Goal: Book appointment/travel/reservation

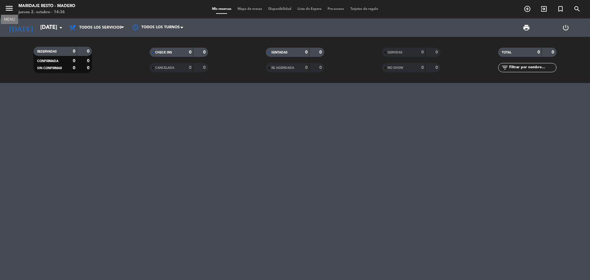
click at [11, 8] on icon "menu" at bounding box center [9, 8] width 9 height 9
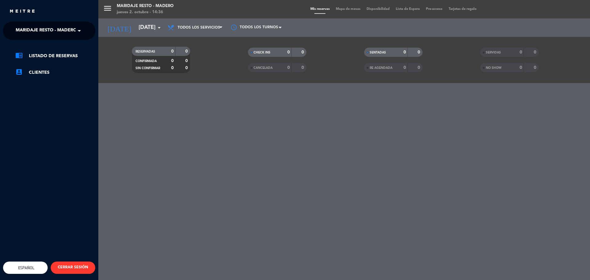
click at [315, 10] on div "menu Maridaje Resto - [PERSON_NAME] [DATE] 2. octubre - 14:36 Mis reservas Mapa…" at bounding box center [393, 140] width 590 height 280
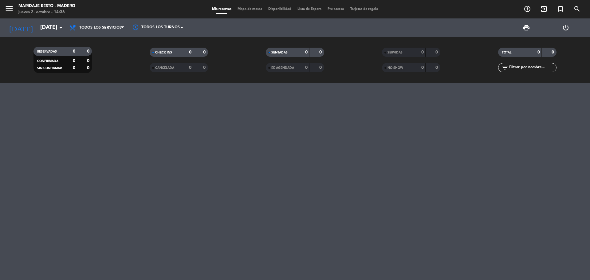
click at [53, 6] on div "Maridaje Resto - Madero" at bounding box center [46, 6] width 57 height 6
click at [10, 9] on icon "menu" at bounding box center [9, 8] width 9 height 9
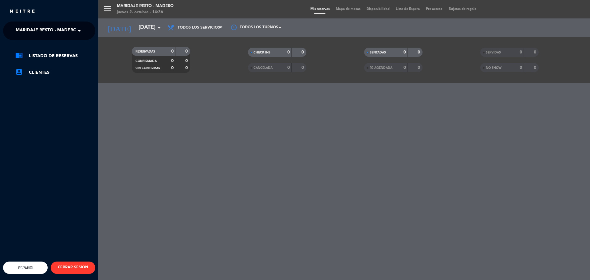
click at [141, 13] on div "menu Maridaje Resto - [PERSON_NAME] [DATE] 2. octubre - 14:36 Mis reservas Mapa…" at bounding box center [393, 140] width 590 height 280
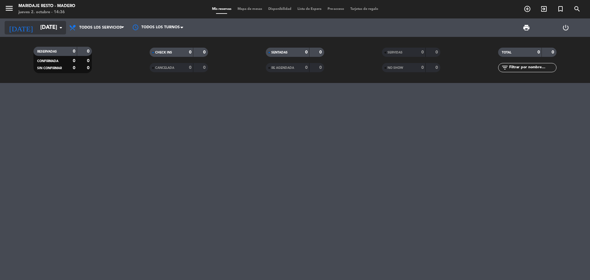
click at [60, 25] on icon "arrow_drop_down" at bounding box center [60, 27] width 7 height 7
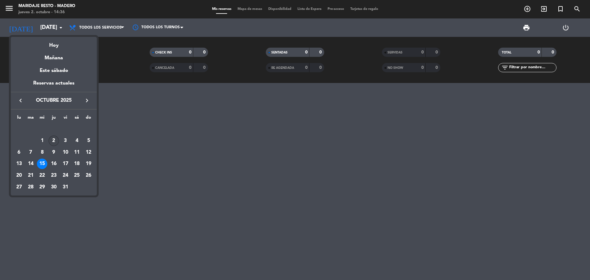
click at [55, 141] on div "2" at bounding box center [54, 141] width 10 height 10
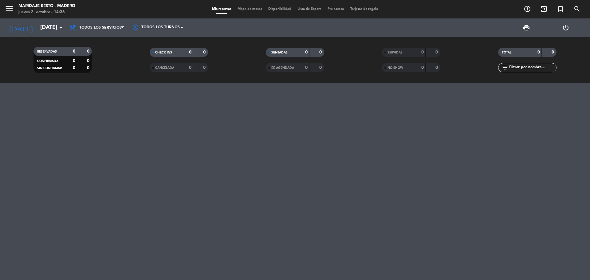
type input "[DEMOGRAPHIC_DATA][DATE]"
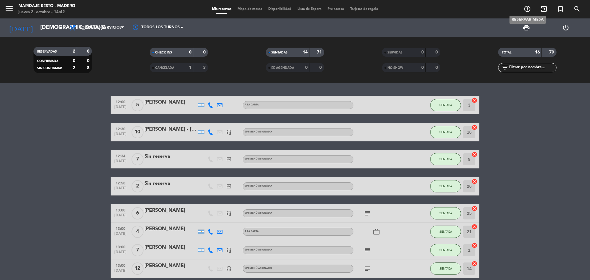
click at [527, 7] on icon "add_circle_outline" at bounding box center [527, 8] width 7 height 7
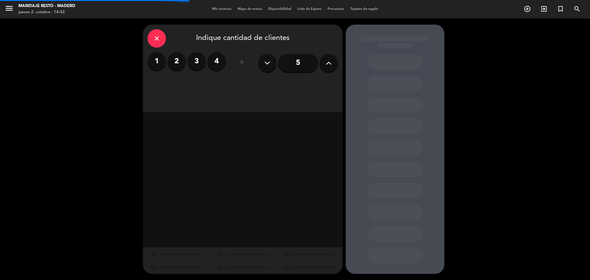
click at [332, 61] on icon at bounding box center [329, 62] width 6 height 9
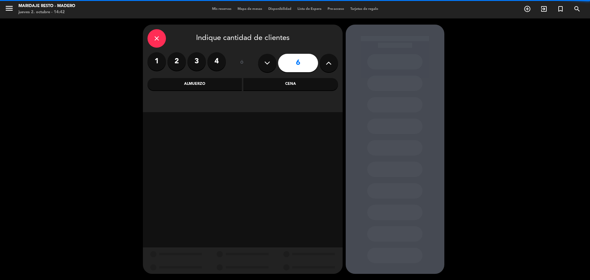
click at [332, 61] on icon at bounding box center [329, 62] width 6 height 9
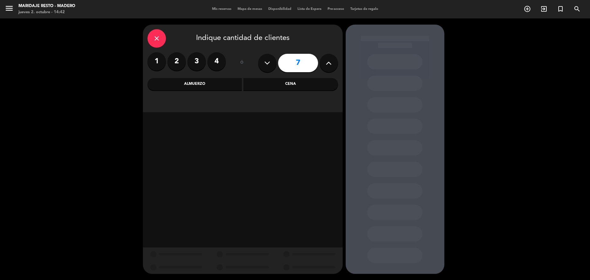
click at [332, 61] on icon at bounding box center [329, 62] width 6 height 9
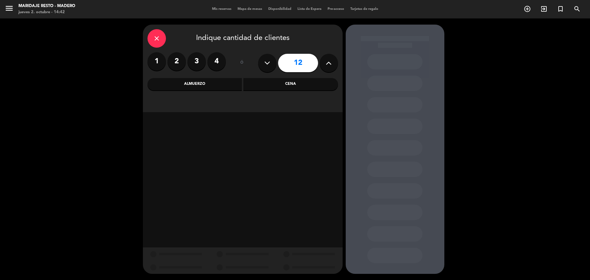
click at [332, 61] on icon at bounding box center [329, 62] width 6 height 9
type input "13"
click at [294, 83] on div "Cena" at bounding box center [291, 84] width 95 height 12
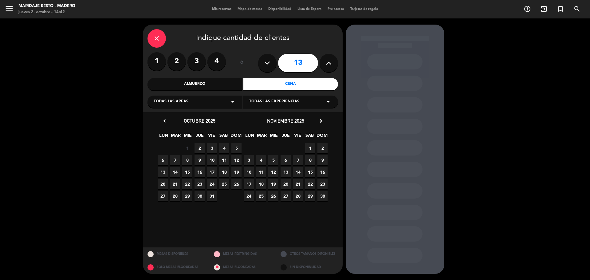
click at [188, 171] on span "15" at bounding box center [187, 172] width 10 height 10
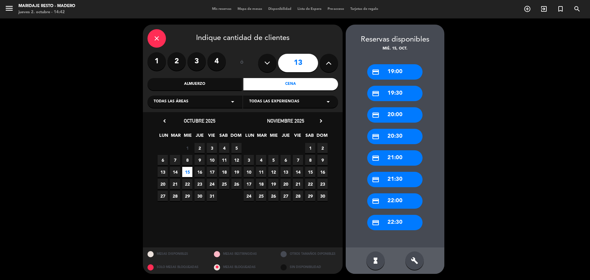
click at [396, 114] on div "credit_card 20:00" at bounding box center [394, 114] width 55 height 15
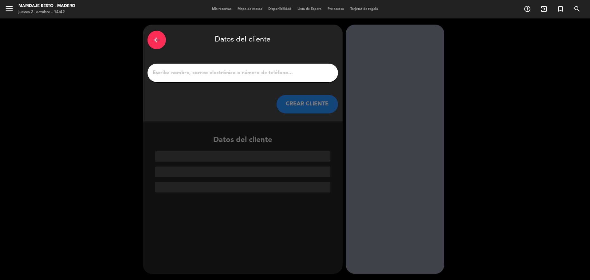
click at [205, 74] on input "1" at bounding box center [242, 73] width 181 height 9
click at [212, 72] on input "1" at bounding box center [242, 73] width 181 height 9
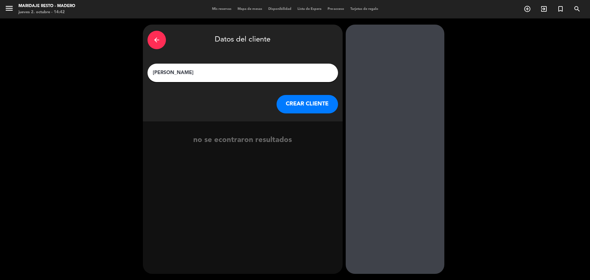
type input "[PERSON_NAME]"
click at [155, 45] on div "arrow_back" at bounding box center [157, 40] width 18 height 18
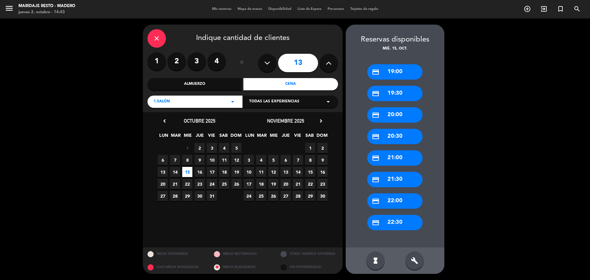
click at [202, 101] on div "1.Salón arrow_drop_down" at bounding box center [195, 102] width 95 height 12
click at [192, 126] on div "2. Exterior" at bounding box center [195, 126] width 83 height 6
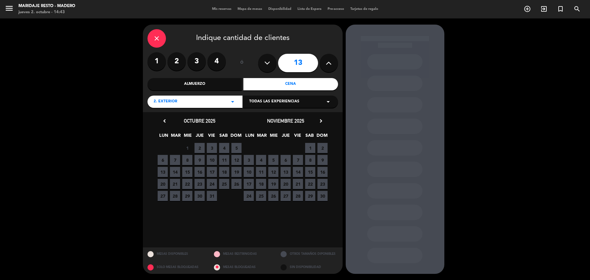
click at [188, 172] on span "15" at bounding box center [187, 172] width 10 height 10
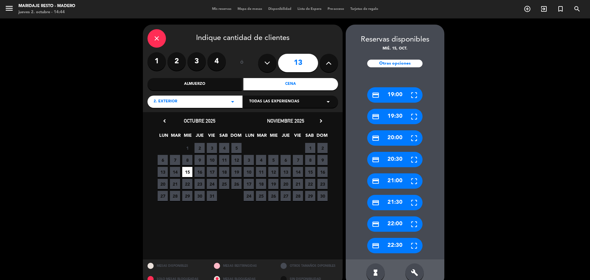
click at [394, 140] on div "credit_card 20:00" at bounding box center [394, 137] width 55 height 15
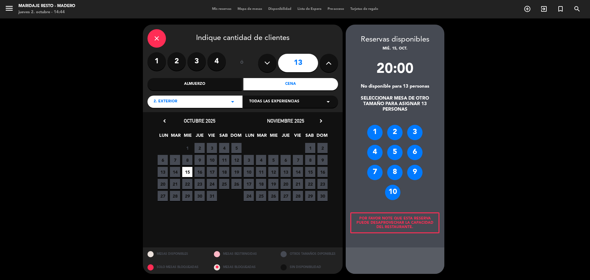
click at [394, 193] on div "10" at bounding box center [392, 192] width 15 height 15
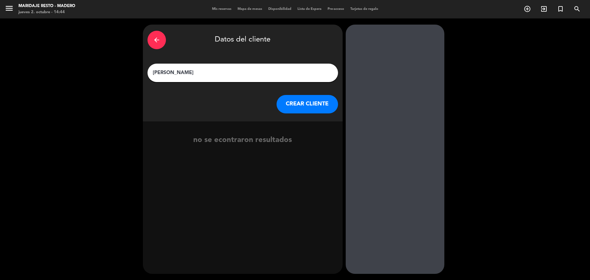
click at [155, 42] on icon "arrow_back" at bounding box center [156, 39] width 7 height 7
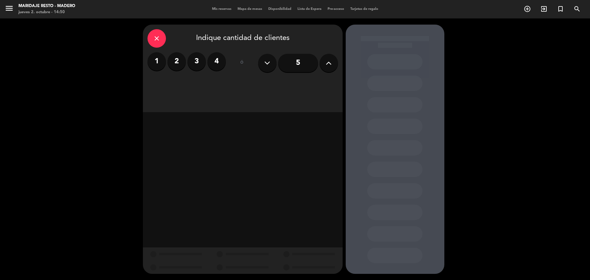
click at [154, 39] on icon "close" at bounding box center [156, 38] width 7 height 7
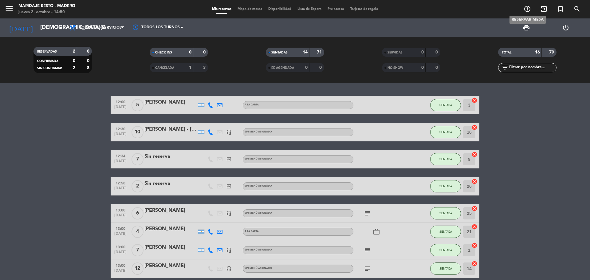
click at [531, 7] on icon "add_circle_outline" at bounding box center [527, 8] width 7 height 7
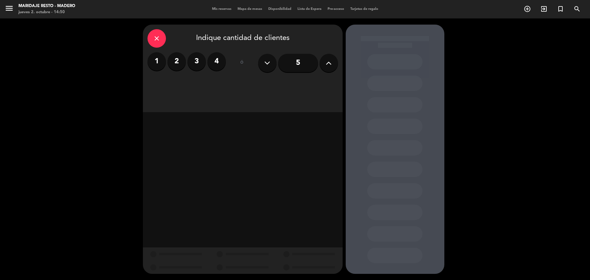
click at [328, 62] on icon at bounding box center [329, 62] width 6 height 9
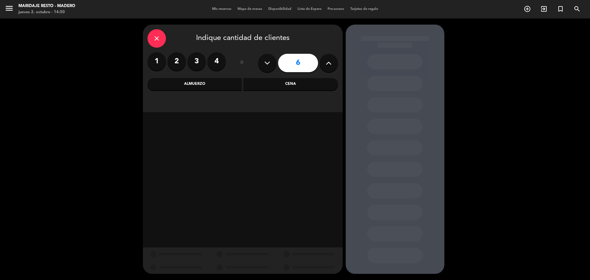
click at [328, 62] on icon at bounding box center [329, 62] width 6 height 9
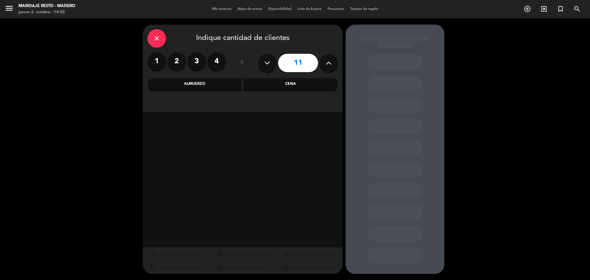
click at [328, 62] on icon at bounding box center [329, 62] width 6 height 9
click at [272, 62] on button at bounding box center [267, 63] width 18 height 18
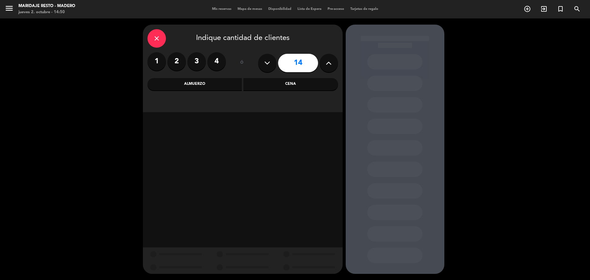
click at [272, 62] on button at bounding box center [267, 63] width 18 height 18
type input "13"
click at [269, 79] on div "Cena" at bounding box center [291, 84] width 95 height 12
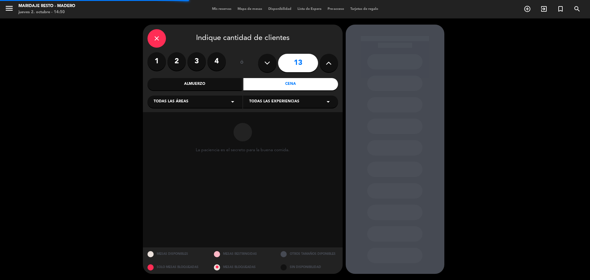
click at [184, 105] on div "Todas las áreas arrow_drop_down" at bounding box center [195, 102] width 95 height 12
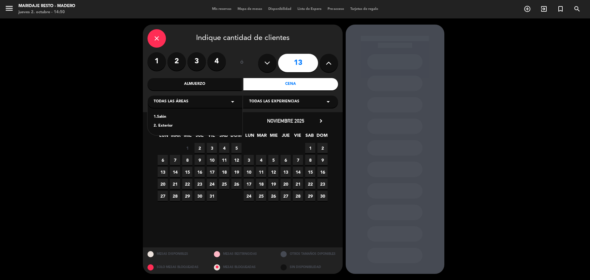
click at [181, 124] on div "2. Exterior" at bounding box center [195, 126] width 83 height 6
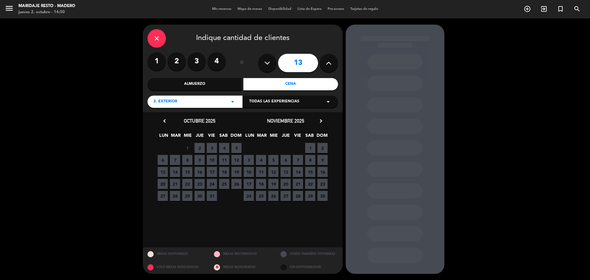
click at [189, 172] on span "15" at bounding box center [187, 172] width 10 height 10
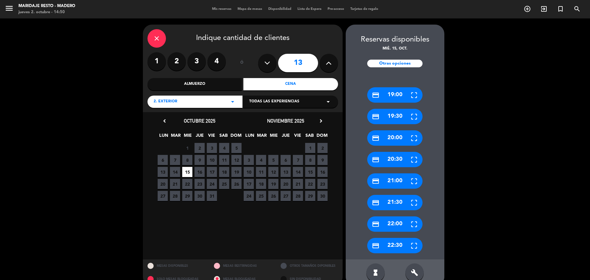
click at [393, 138] on div "credit_card 20:00" at bounding box center [394, 137] width 55 height 15
